Goal: Task Accomplishment & Management: Manage account settings

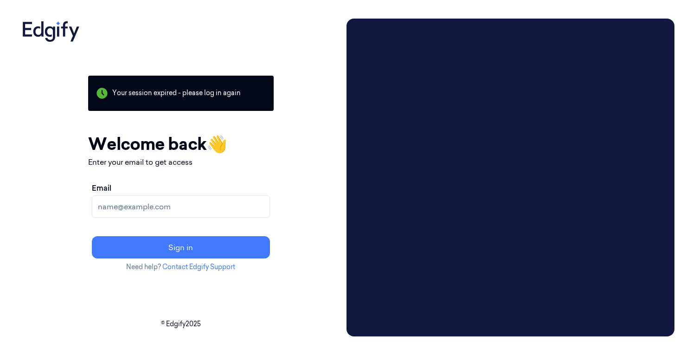
click at [195, 206] on input "Email" at bounding box center [181, 206] width 178 height 22
type input "[PERSON_NAME][EMAIL_ADDRESS][PERSON_NAME][DOMAIN_NAME]"
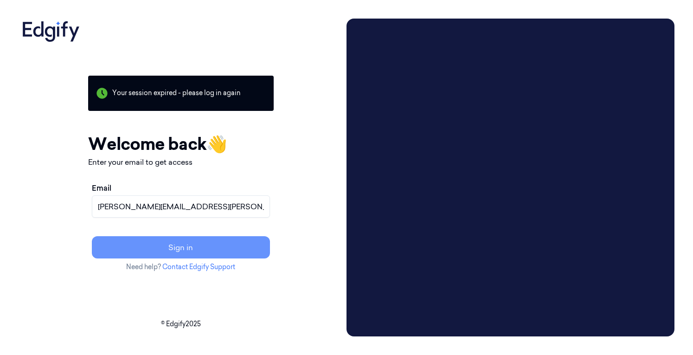
click at [197, 249] on button "Sign in" at bounding box center [181, 247] width 178 height 22
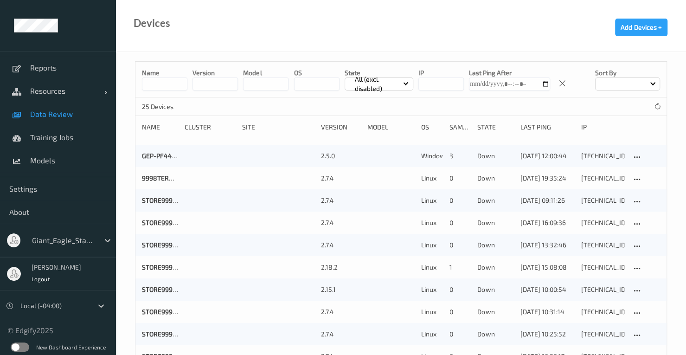
click at [64, 113] on span "Data Review" at bounding box center [68, 114] width 77 height 9
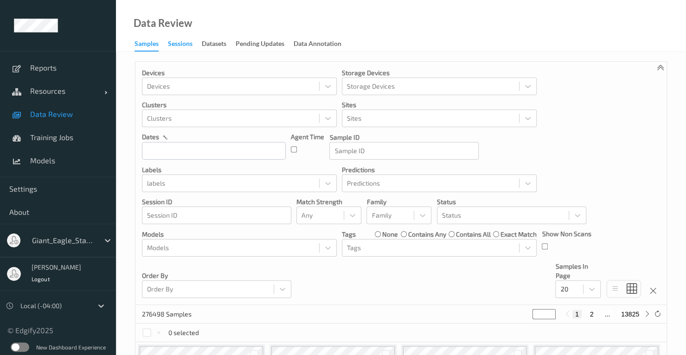
click at [186, 42] on div "Sessions" at bounding box center [180, 45] width 25 height 12
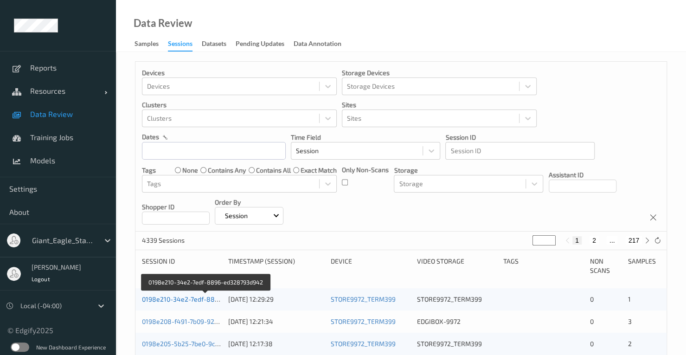
click at [190, 301] on link "0198e210-34e2-7edf-8896-ed328793d942" at bounding box center [206, 299] width 128 height 8
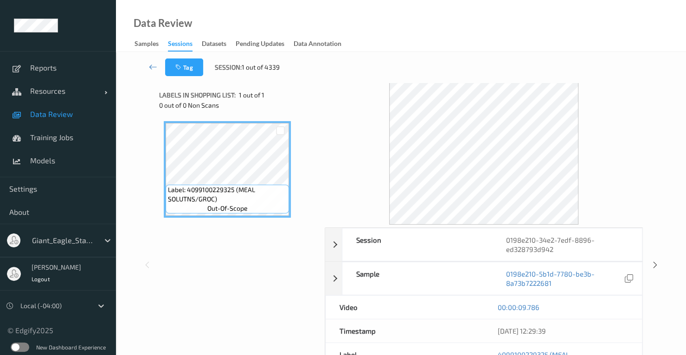
drag, startPoint x: 685, startPoint y: 90, endPoint x: 672, endPoint y: 172, distance: 82.2
click at [672, 172] on div "Tag Session: 1 out of 4339 Session 0198e210-34e2-7edf-8896-ed328793d942 Session…" at bounding box center [401, 259] width 570 height 414
click at [54, 113] on span "Data Review" at bounding box center [68, 114] width 77 height 9
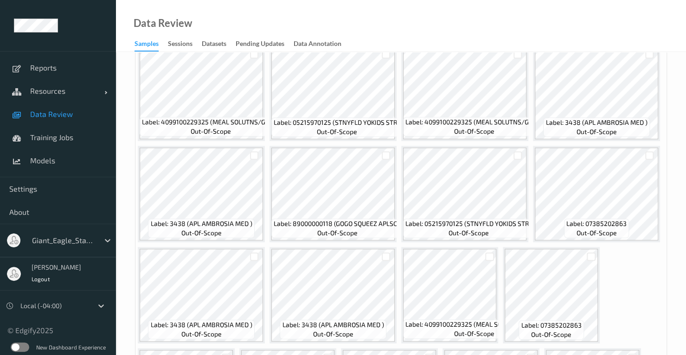
scroll to position [303, 0]
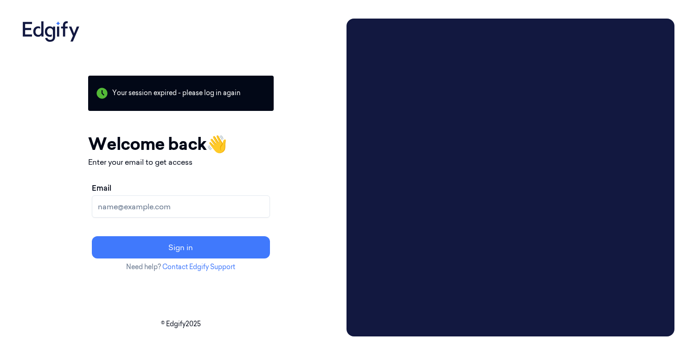
click at [190, 211] on input "Email" at bounding box center [181, 206] width 178 height 22
type input "[PERSON_NAME][EMAIL_ADDRESS][PERSON_NAME][DOMAIN_NAME]"
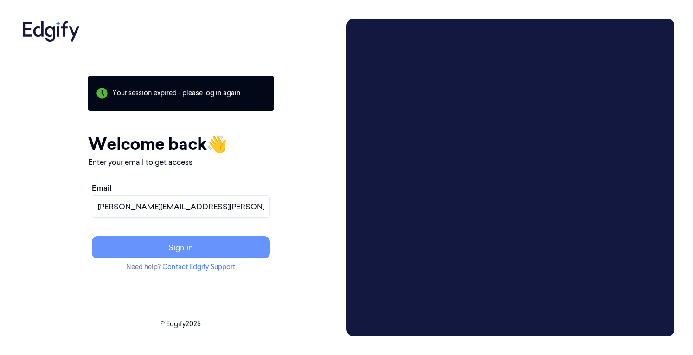
click at [196, 245] on button "Sign in" at bounding box center [181, 247] width 178 height 22
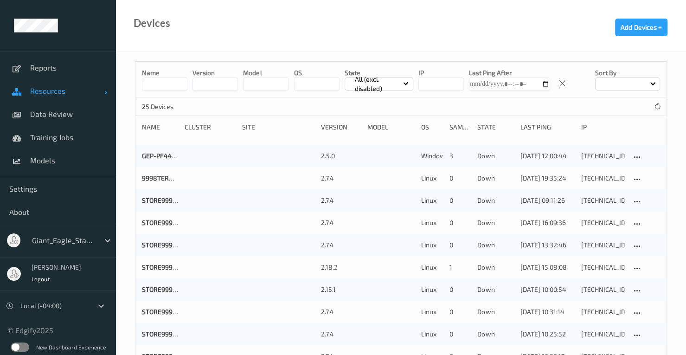
click at [65, 95] on span "Resources" at bounding box center [67, 90] width 74 height 9
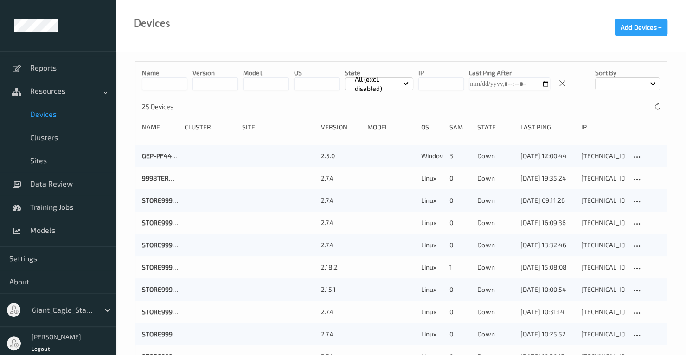
click at [53, 119] on link "Devices" at bounding box center [58, 114] width 116 height 23
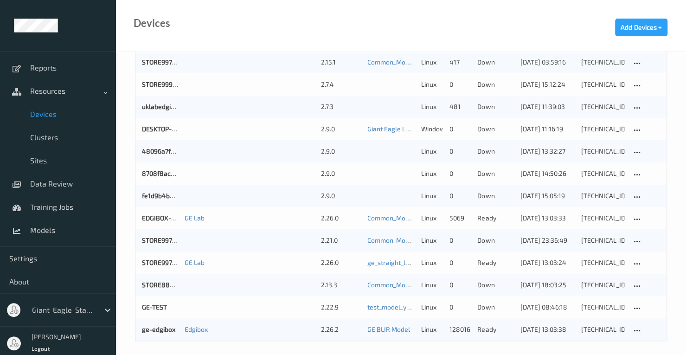
scroll to position [361, 0]
click at [160, 262] on link "STORE9972_TERM399" at bounding box center [174, 262] width 65 height 8
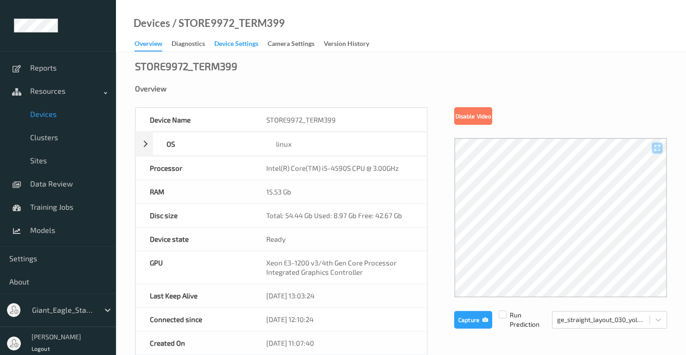
click at [227, 44] on div "Device Settings" at bounding box center [236, 45] width 44 height 12
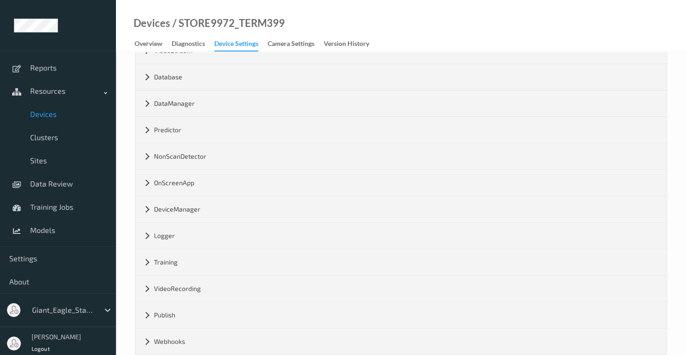
scroll to position [137, 0]
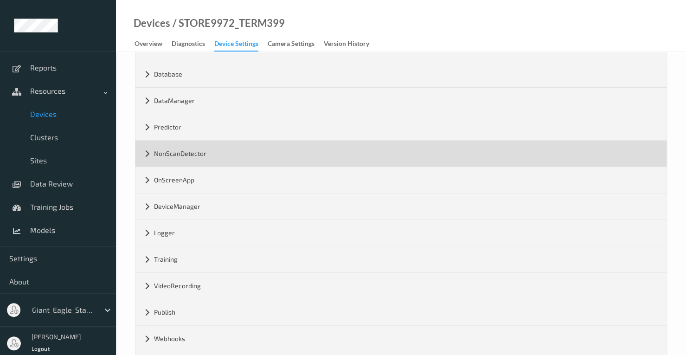
click at [143, 155] on div "NonScanDetector" at bounding box center [400, 154] width 531 height 26
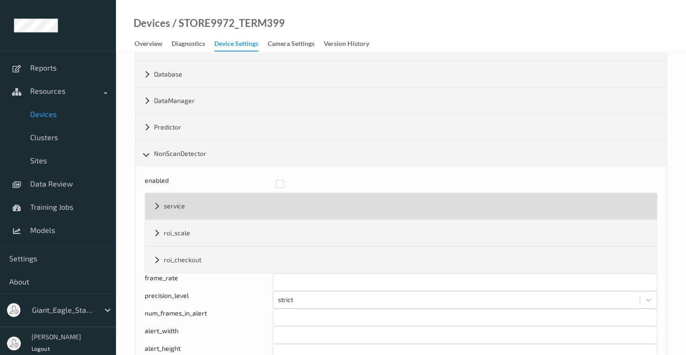
click at [156, 206] on div "service" at bounding box center [401, 206] width 512 height 26
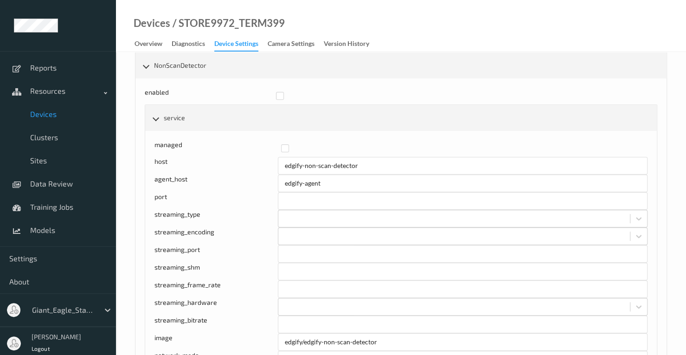
scroll to position [225, 0]
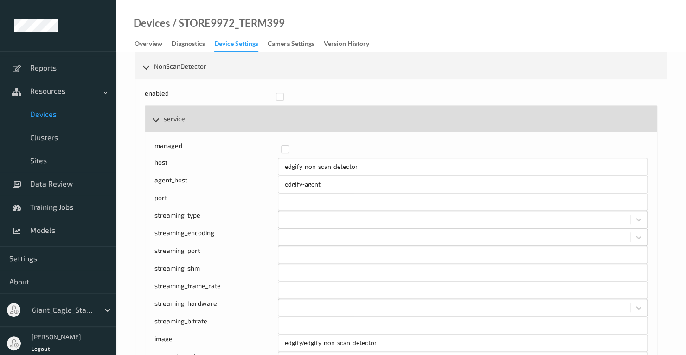
click at [155, 121] on div "service" at bounding box center [401, 119] width 512 height 26
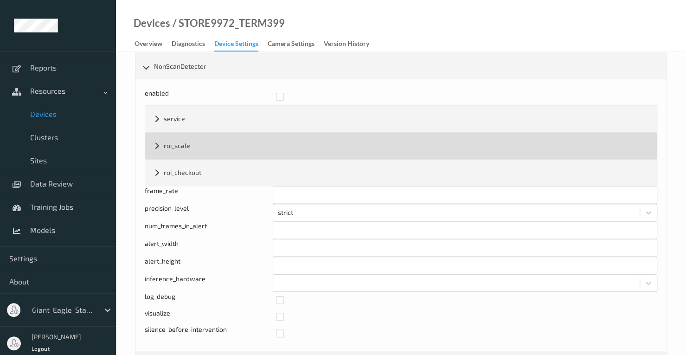
click at [159, 139] on div "roi_scale" at bounding box center [401, 146] width 512 height 26
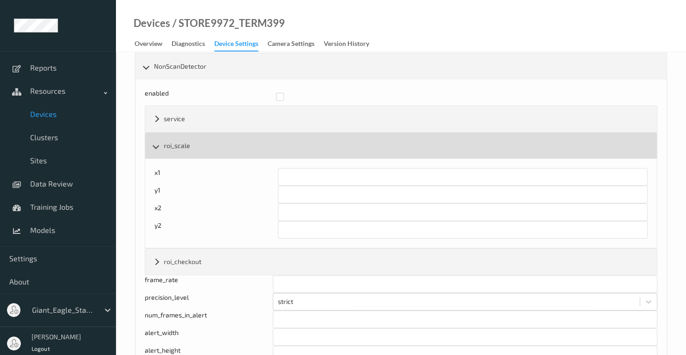
click at [159, 139] on div "roi_scale" at bounding box center [401, 146] width 512 height 26
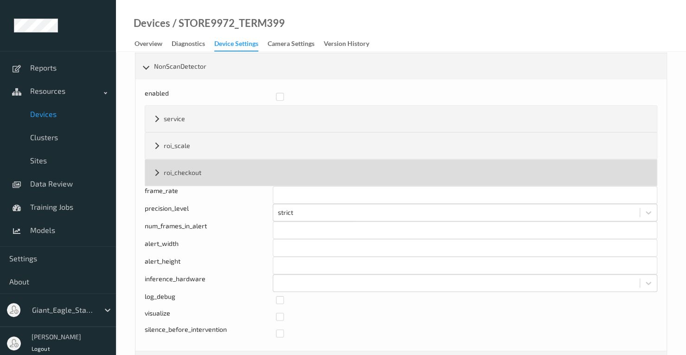
click at [158, 165] on div "roi_checkout" at bounding box center [401, 173] width 512 height 26
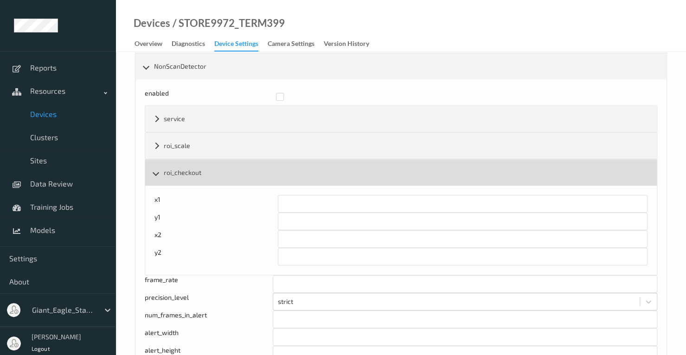
click at [158, 165] on div "roi_checkout" at bounding box center [401, 173] width 512 height 26
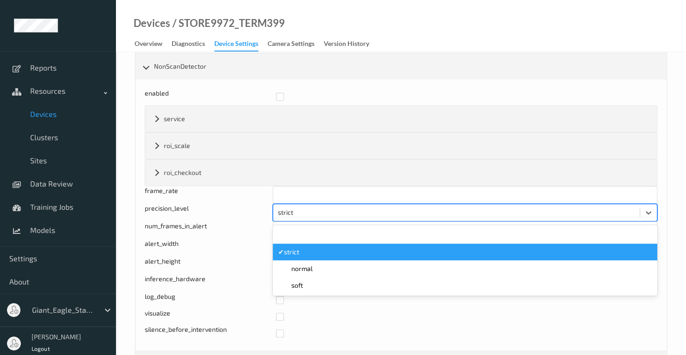
click at [325, 208] on div at bounding box center [456, 212] width 357 height 11
click at [335, 214] on div at bounding box center [456, 212] width 357 height 11
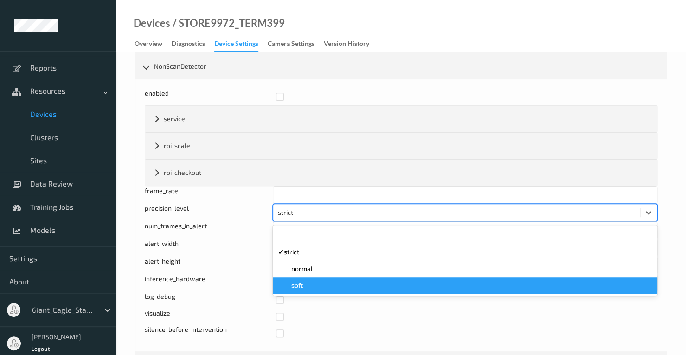
click at [304, 281] on div "soft" at bounding box center [465, 285] width 374 height 9
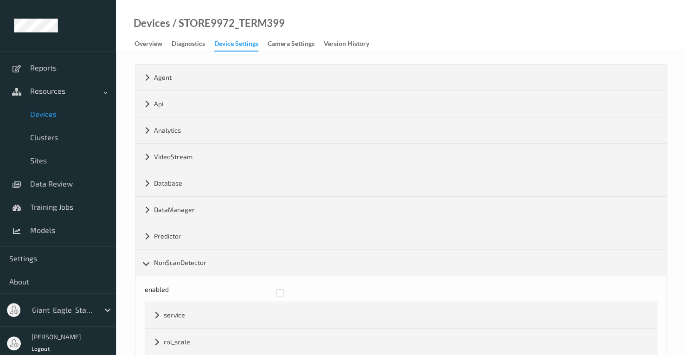
scroll to position [0, 0]
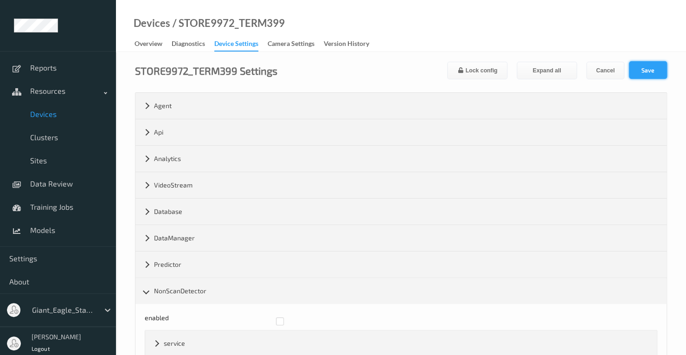
click at [638, 69] on button "Save" at bounding box center [648, 70] width 38 height 18
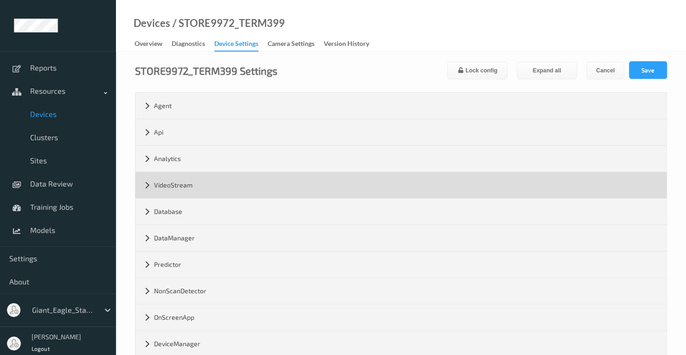
click at [146, 182] on div "VideoStream" at bounding box center [400, 185] width 531 height 26
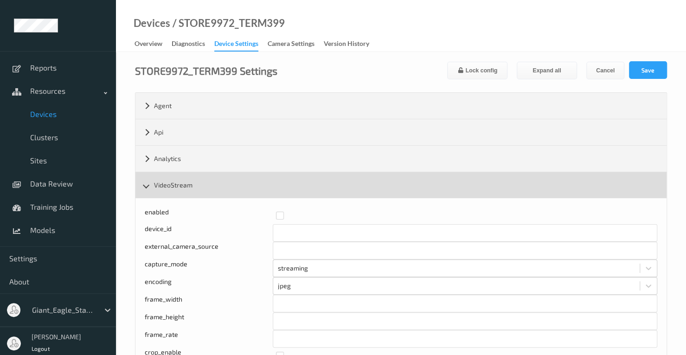
click at [149, 189] on div "VideoStream" at bounding box center [400, 185] width 531 height 26
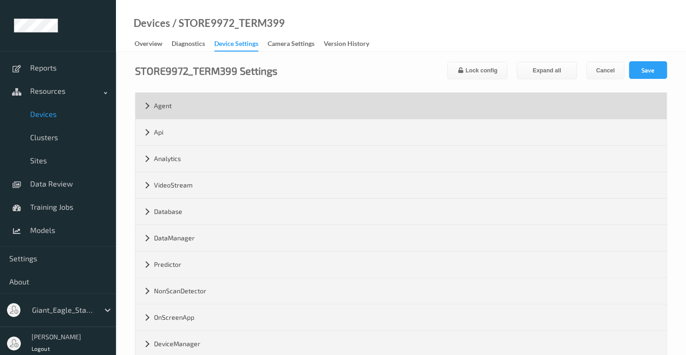
click at [144, 108] on div "Agent" at bounding box center [400, 106] width 531 height 26
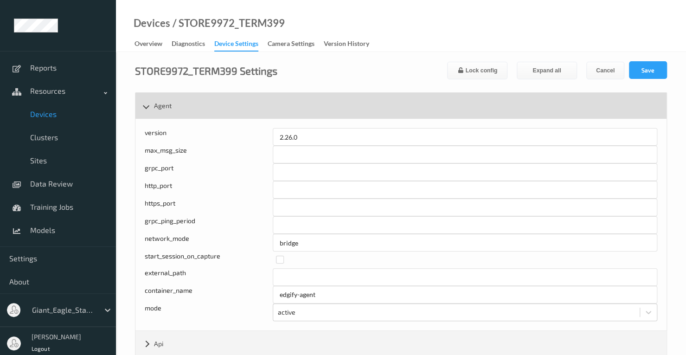
click at [145, 103] on div "Agent" at bounding box center [400, 106] width 531 height 26
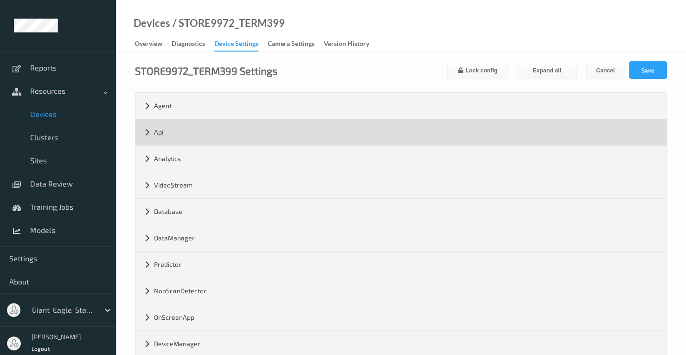
click at [144, 125] on div "Api" at bounding box center [400, 132] width 531 height 26
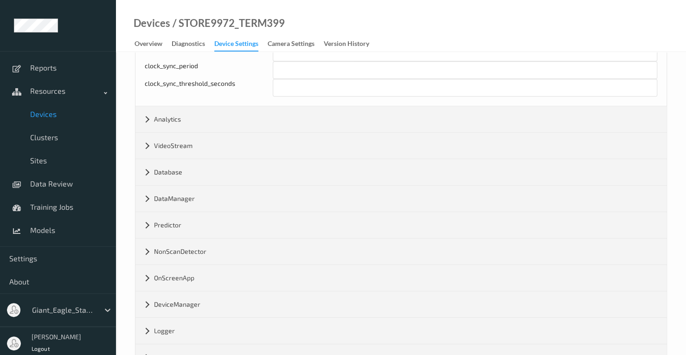
scroll to position [453, 0]
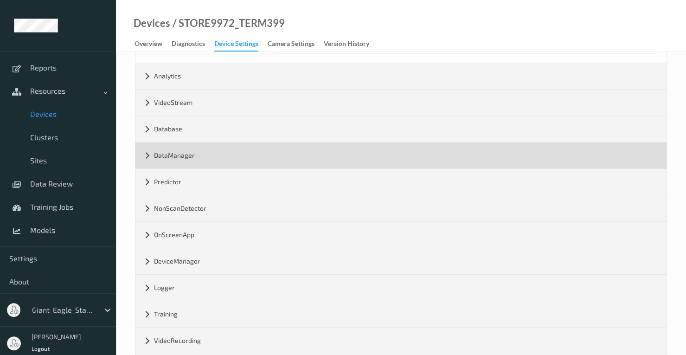
click at [148, 149] on div "DataManager" at bounding box center [400, 155] width 531 height 26
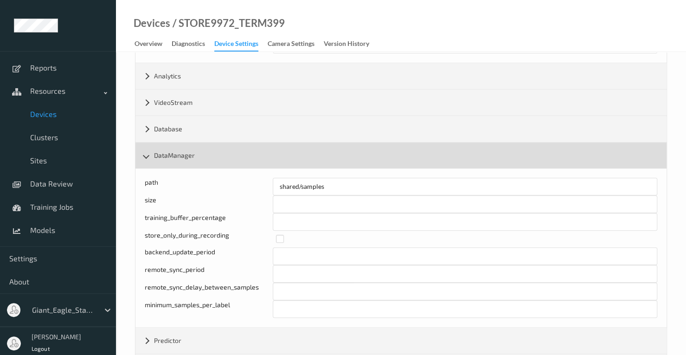
click at [148, 149] on div "DataManager" at bounding box center [400, 155] width 531 height 26
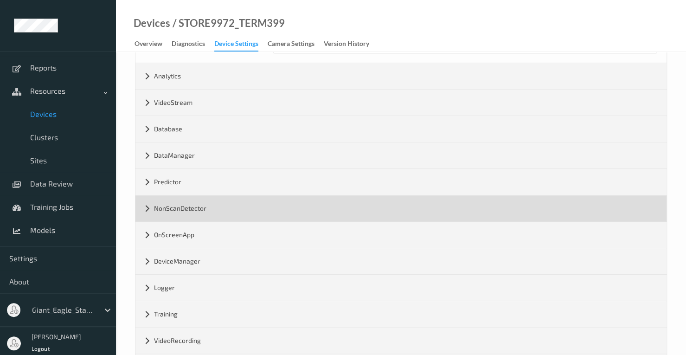
click at [147, 200] on div "NonScanDetector" at bounding box center [400, 208] width 531 height 26
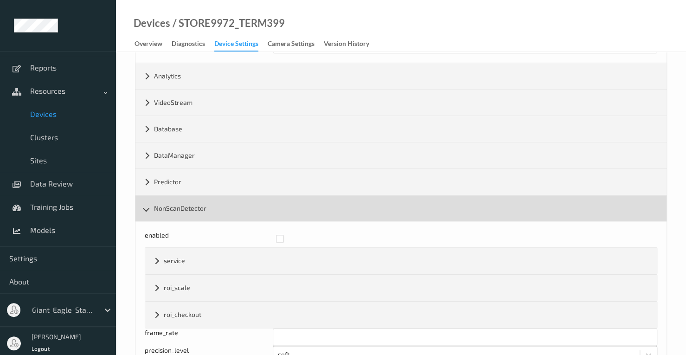
click at [147, 200] on div "NonScanDetector" at bounding box center [400, 208] width 531 height 26
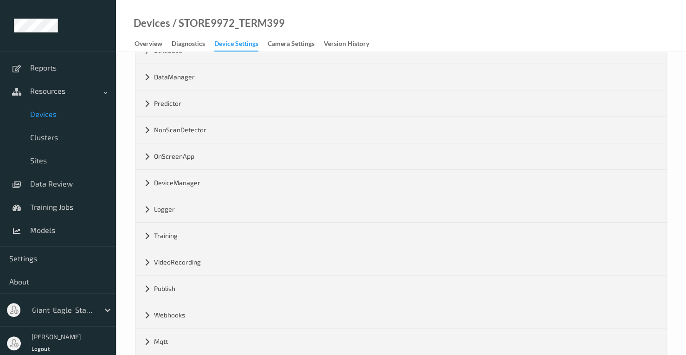
scroll to position [541, 0]
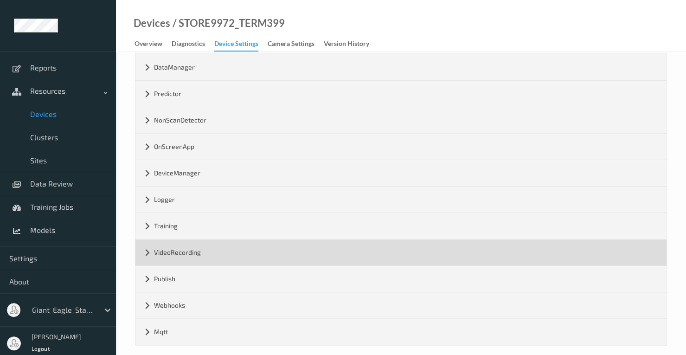
click at [147, 243] on div "VideoRecording" at bounding box center [400, 252] width 531 height 26
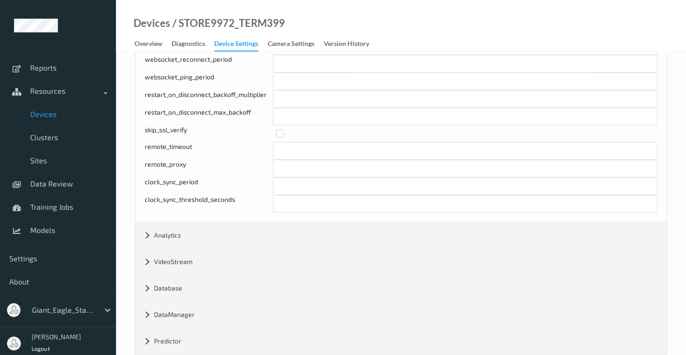
scroll to position [66, 0]
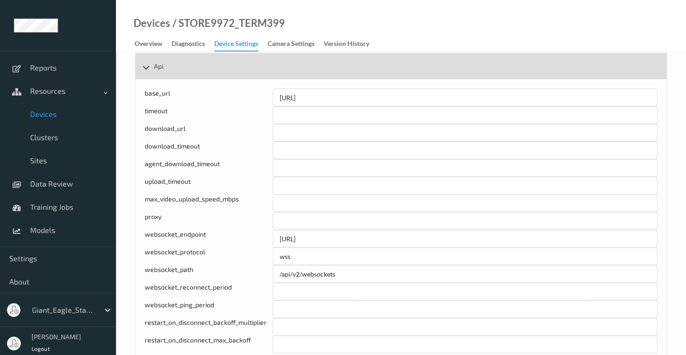
click at [146, 68] on div "Api" at bounding box center [400, 66] width 531 height 26
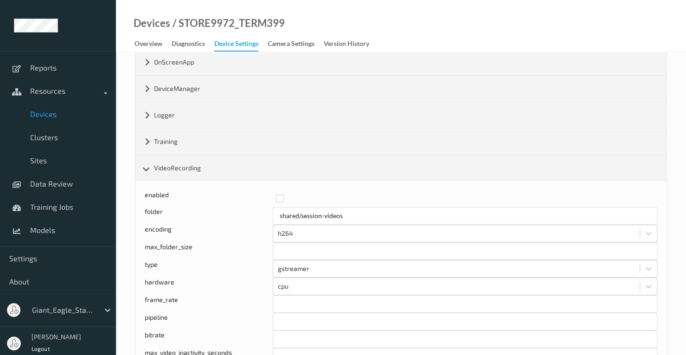
scroll to position [266, 0]
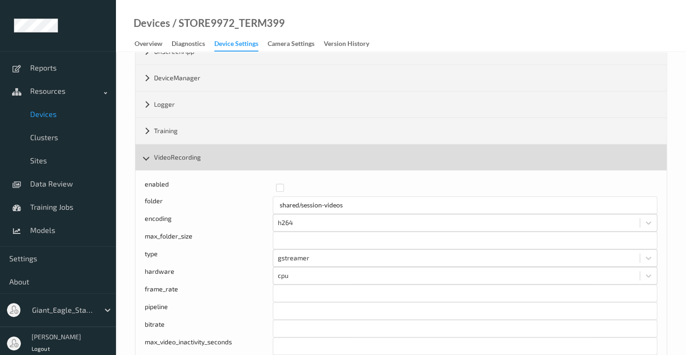
click at [145, 155] on div "VideoRecording" at bounding box center [400, 157] width 531 height 26
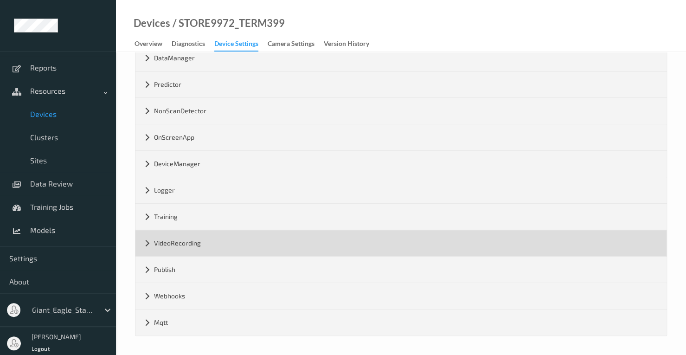
scroll to position [177, 0]
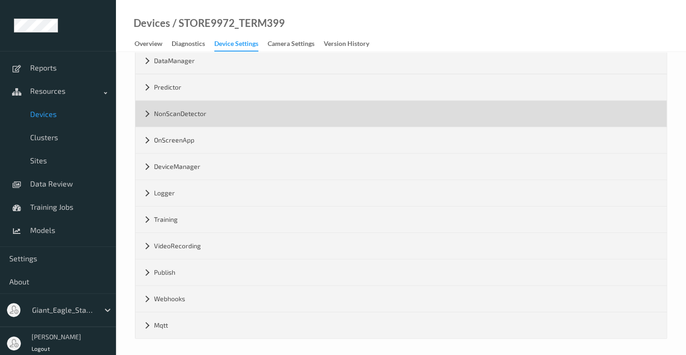
click at [145, 107] on div "NonScanDetector" at bounding box center [400, 114] width 531 height 26
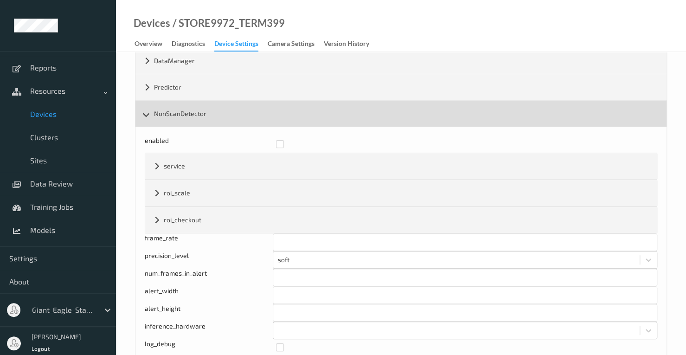
click at [145, 107] on div "NonScanDetector" at bounding box center [400, 114] width 531 height 26
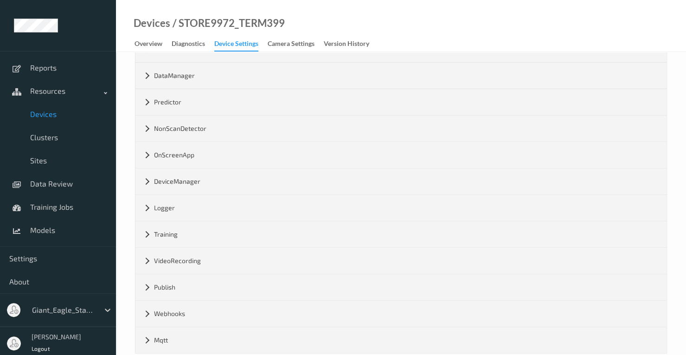
scroll to position [167, 0]
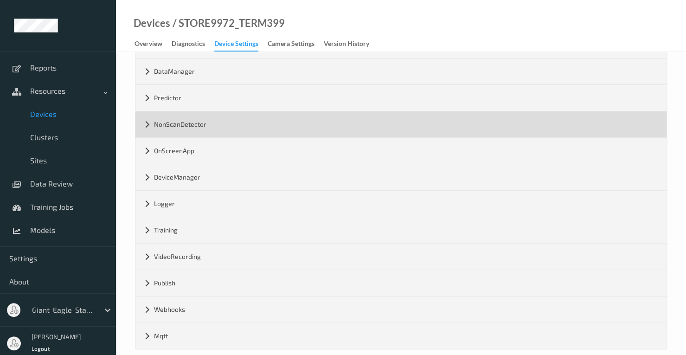
click at [146, 119] on div "NonScanDetector" at bounding box center [400, 124] width 531 height 26
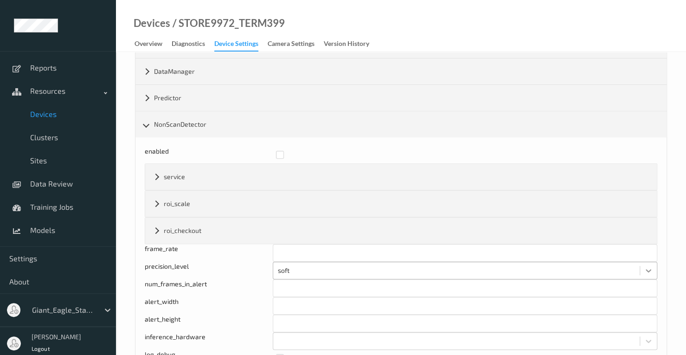
click at [646, 266] on icon at bounding box center [648, 270] width 9 height 9
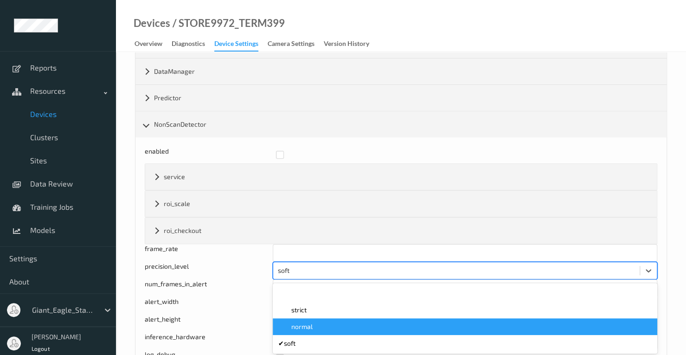
click at [323, 318] on div "normal" at bounding box center [465, 326] width 385 height 17
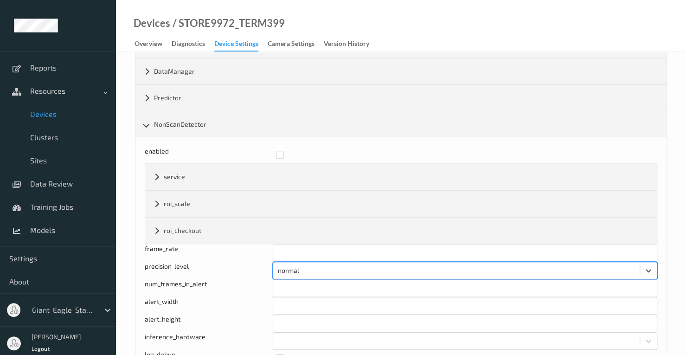
scroll to position [0, 0]
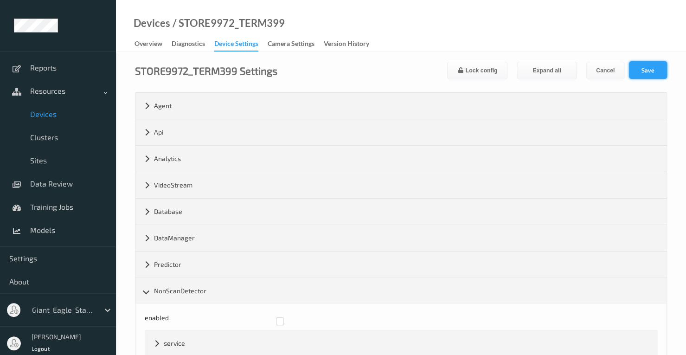
click at [639, 64] on button "Save" at bounding box center [648, 70] width 38 height 18
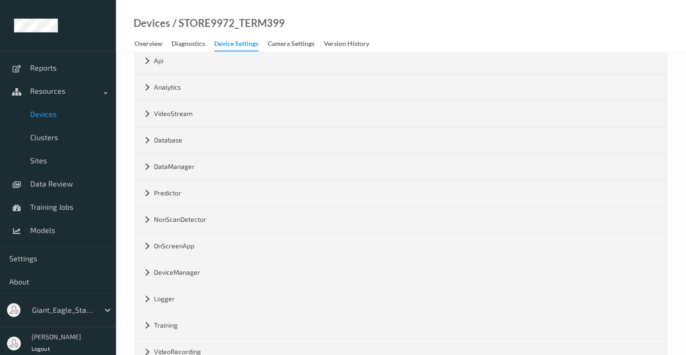
scroll to position [79, 0]
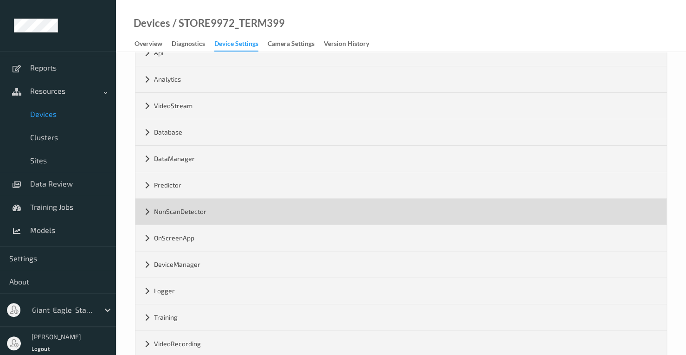
click at [148, 213] on div "NonScanDetector" at bounding box center [400, 212] width 531 height 26
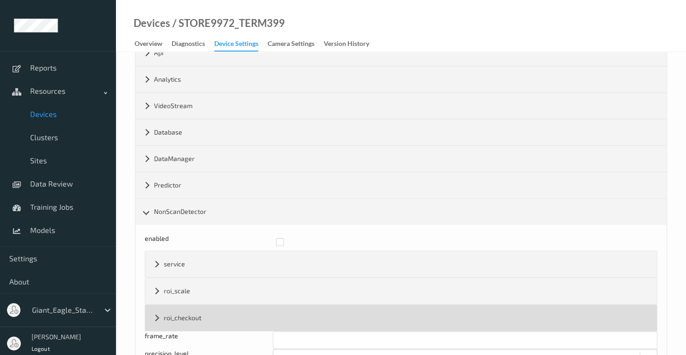
click at [160, 316] on div "roi_checkout" at bounding box center [401, 318] width 512 height 26
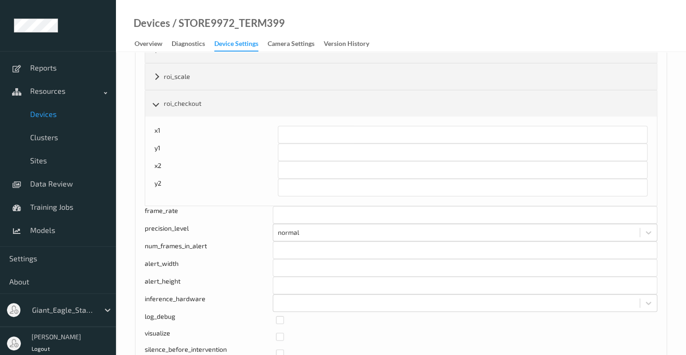
scroll to position [295, 0]
click at [645, 226] on icon at bounding box center [648, 230] width 9 height 9
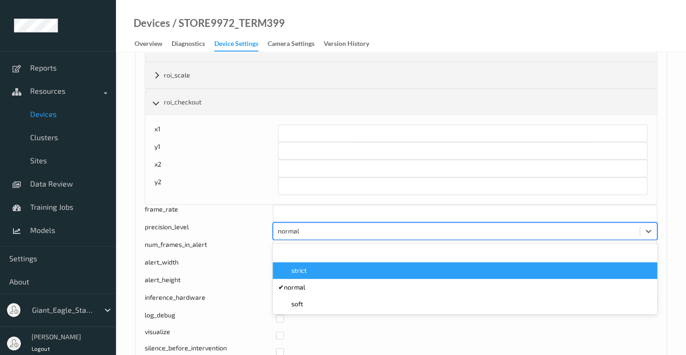
click at [407, 266] on div "strict" at bounding box center [465, 270] width 374 height 9
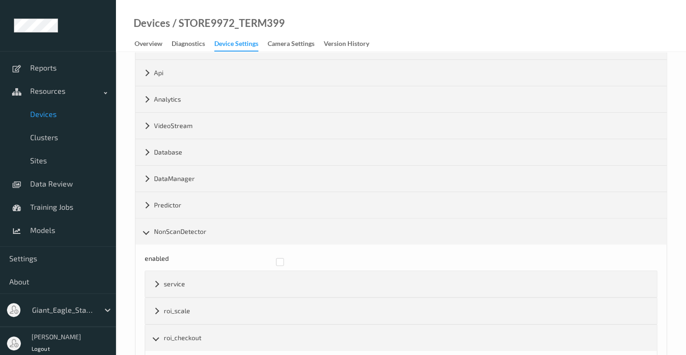
scroll to position [0, 0]
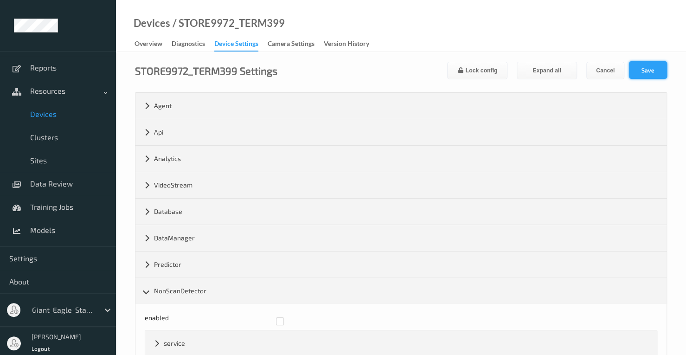
click at [647, 71] on button "Save" at bounding box center [648, 70] width 38 height 18
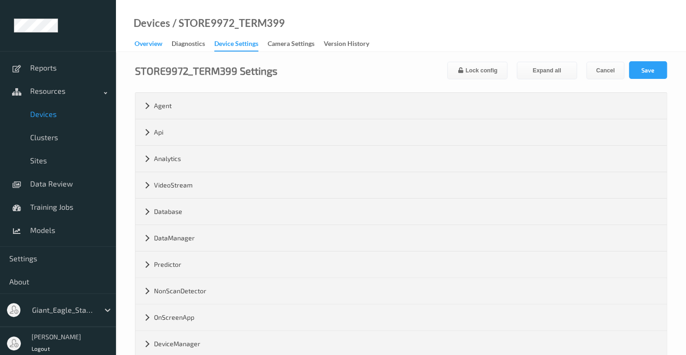
click at [152, 44] on div "Overview" at bounding box center [149, 45] width 28 height 12
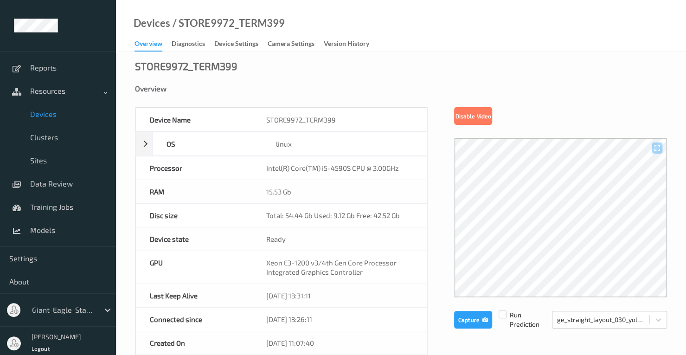
click at [45, 119] on link "Devices" at bounding box center [58, 114] width 116 height 23
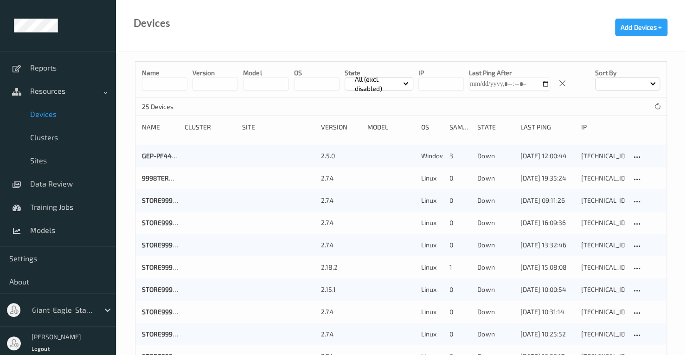
click at [171, 88] on input at bounding box center [164, 83] width 45 height 13
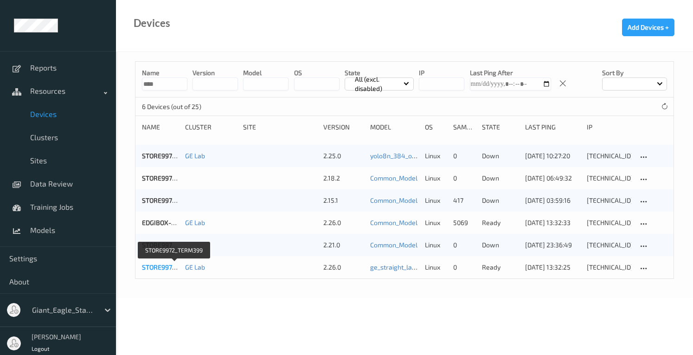
type input "****"
click at [165, 268] on link "STORE9972_TERM399" at bounding box center [174, 267] width 65 height 8
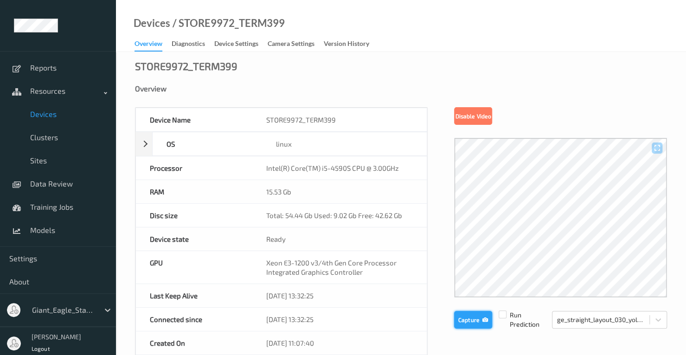
click at [478, 319] on button "Capture" at bounding box center [473, 320] width 38 height 18
click at [460, 319] on button "Capture" at bounding box center [473, 320] width 38 height 18
click at [252, 45] on div "Device Settings" at bounding box center [236, 45] width 44 height 12
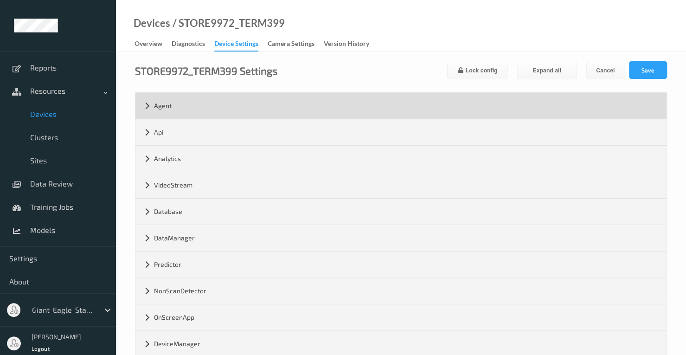
click at [147, 104] on div "Agent" at bounding box center [400, 106] width 531 height 26
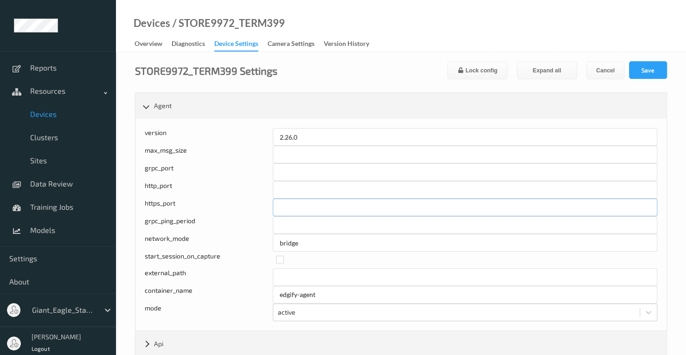
click at [311, 206] on input "****" at bounding box center [465, 208] width 385 height 18
type input "****"
click at [637, 65] on button "Save" at bounding box center [648, 70] width 38 height 18
